Goal: Task Accomplishment & Management: Manage account settings

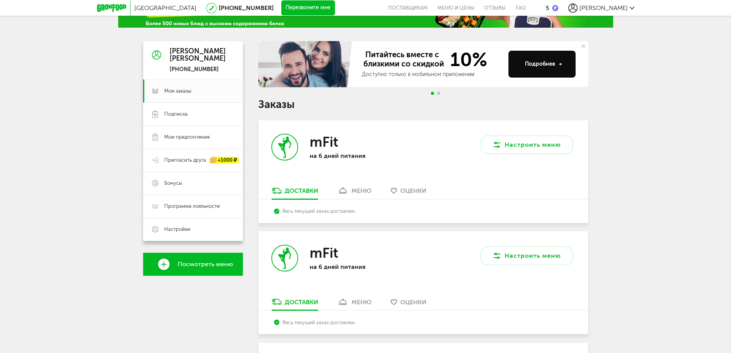
scroll to position [46, 0]
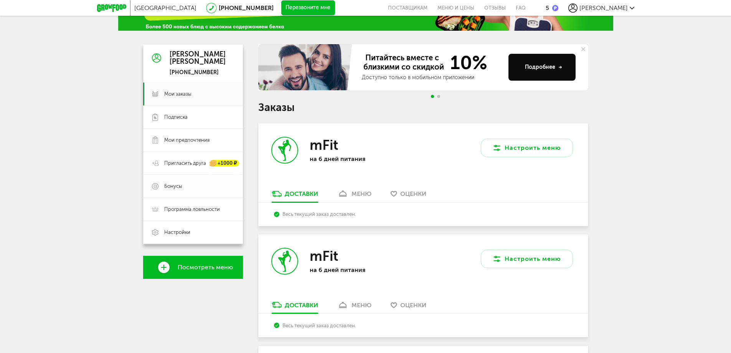
click at [177, 184] on span "Бонусы" at bounding box center [173, 186] width 18 height 7
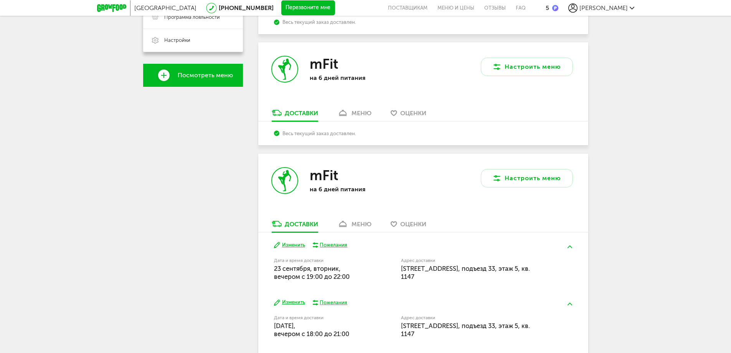
scroll to position [162, 0]
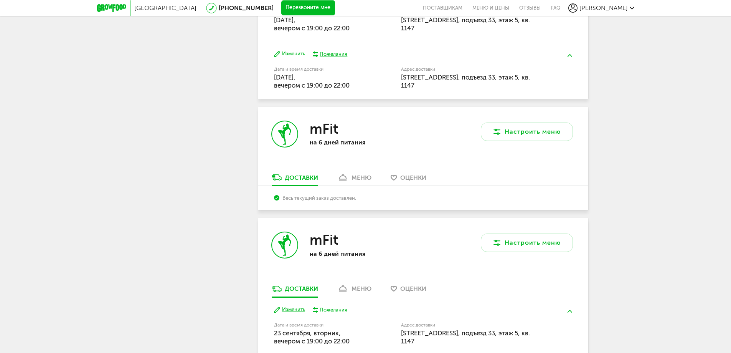
scroll to position [398, 0]
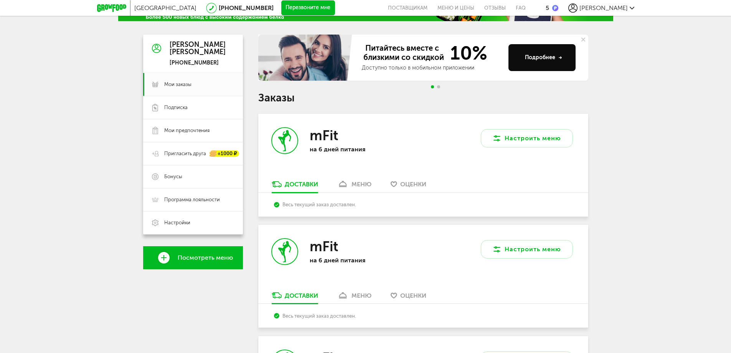
scroll to position [46, 0]
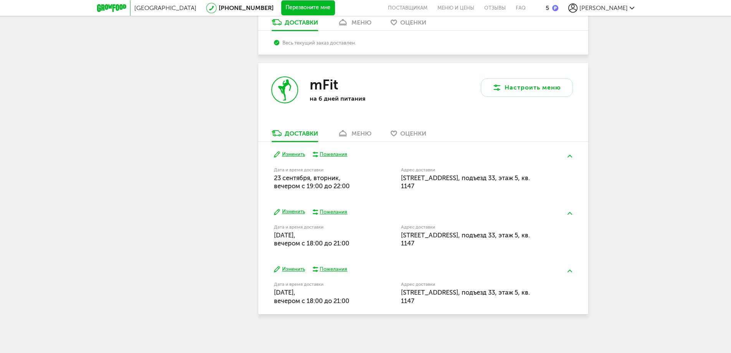
scroll to position [353, 0]
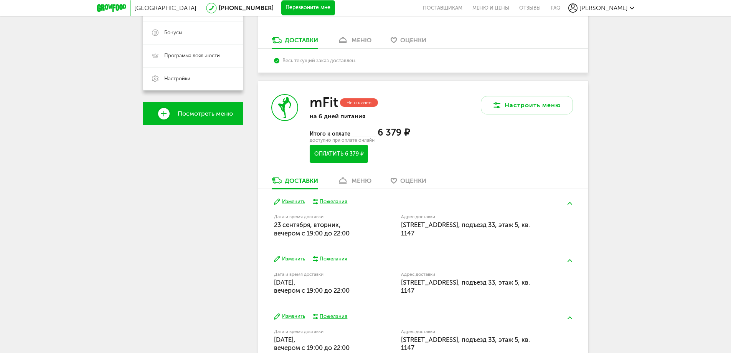
scroll to position [192, 0]
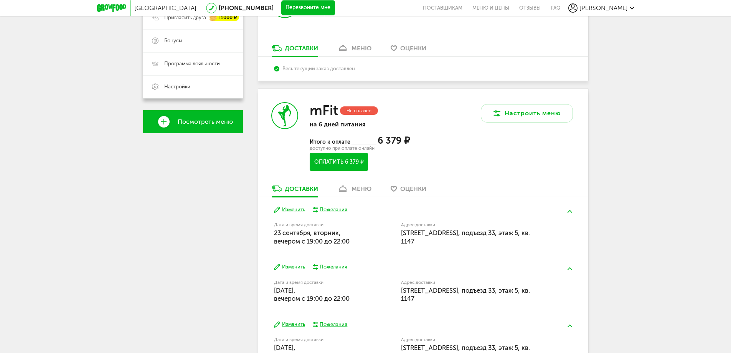
click at [357, 192] on div "меню" at bounding box center [362, 188] width 20 height 7
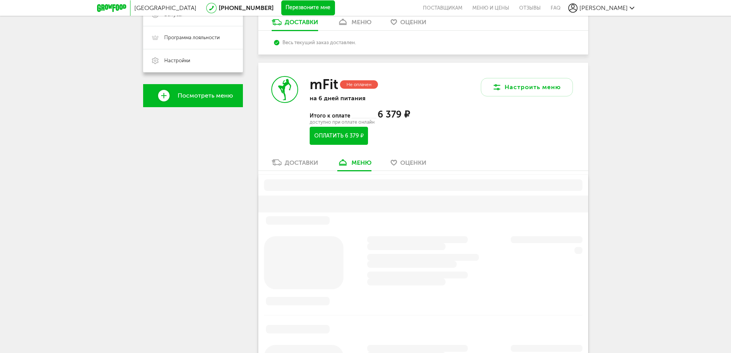
scroll to position [261, 0]
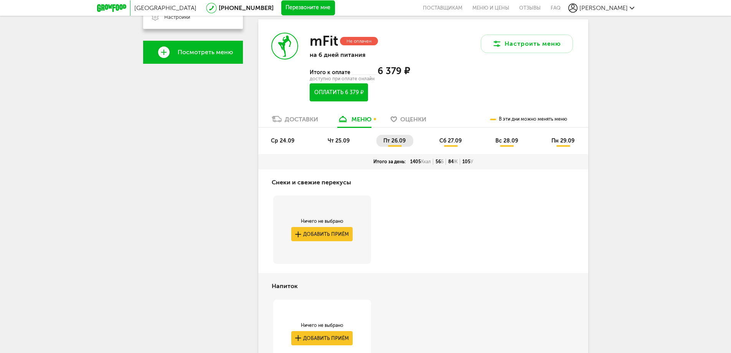
click at [304, 116] on div "Доставки" at bounding box center [301, 119] width 33 height 7
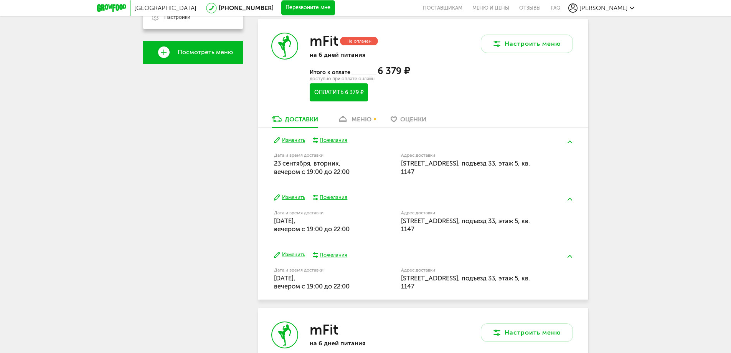
click at [298, 201] on button "Изменить" at bounding box center [289, 197] width 31 height 7
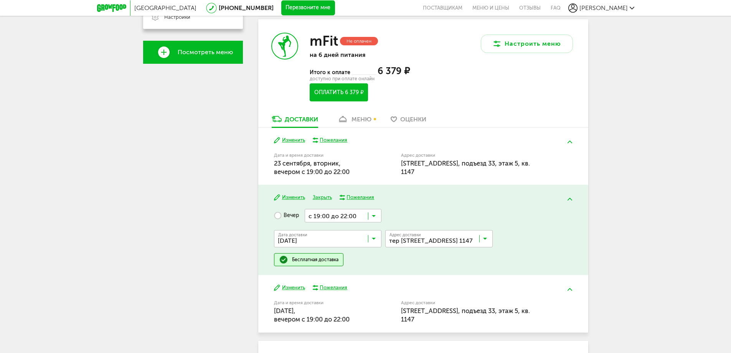
click at [377, 247] on input "Search for option" at bounding box center [329, 240] width 107 height 13
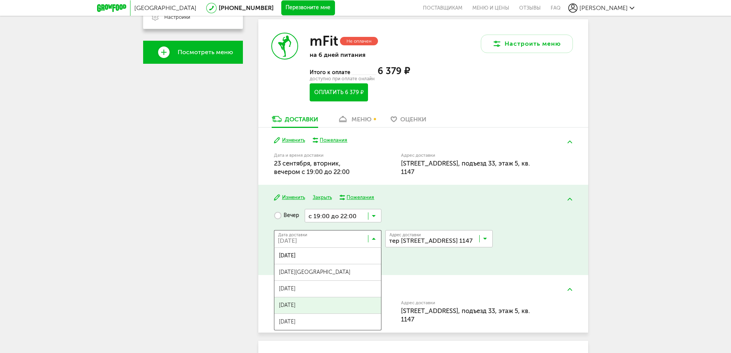
click at [346, 313] on span "28 сентября, воскресенье" at bounding box center [327, 305] width 107 height 16
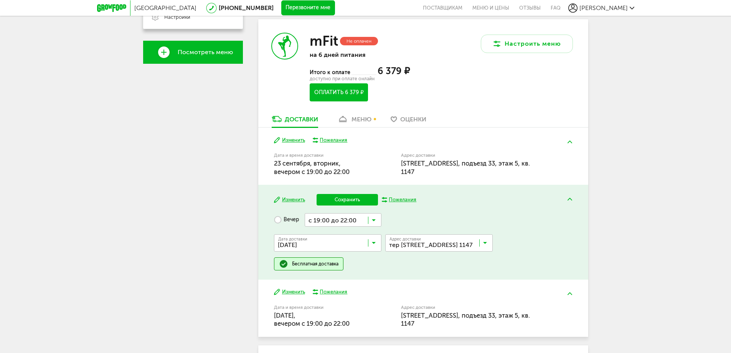
click at [349, 205] on button "Сохранить" at bounding box center [347, 200] width 61 height 12
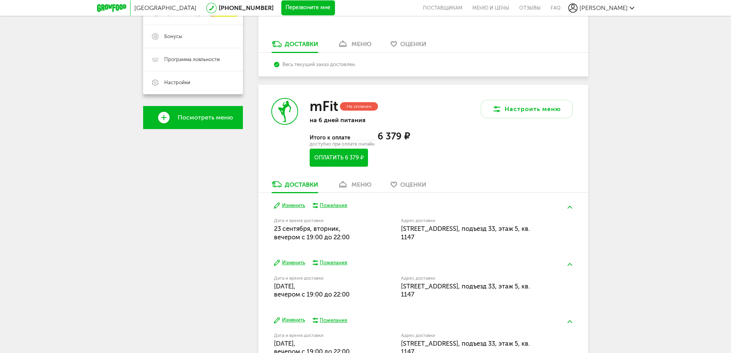
scroll to position [167, 0]
